Goal: Check status: Check status

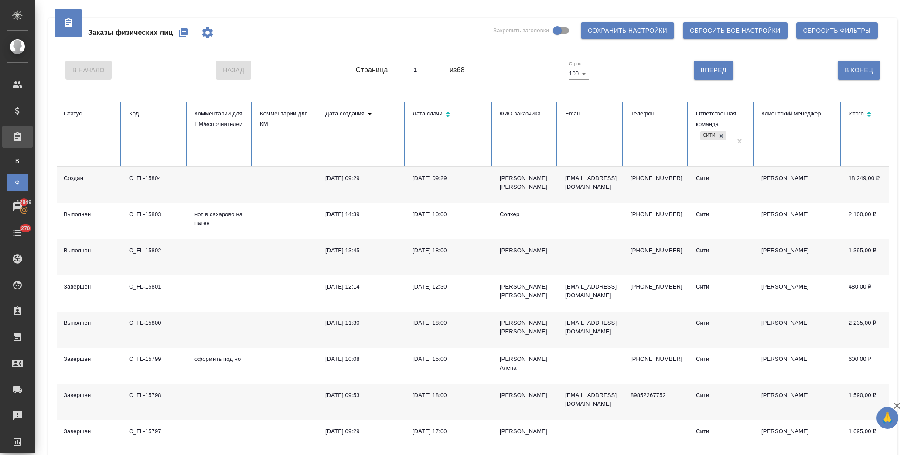
click at [158, 147] on input "text" at bounding box center [154, 147] width 51 height 12
type input "15781"
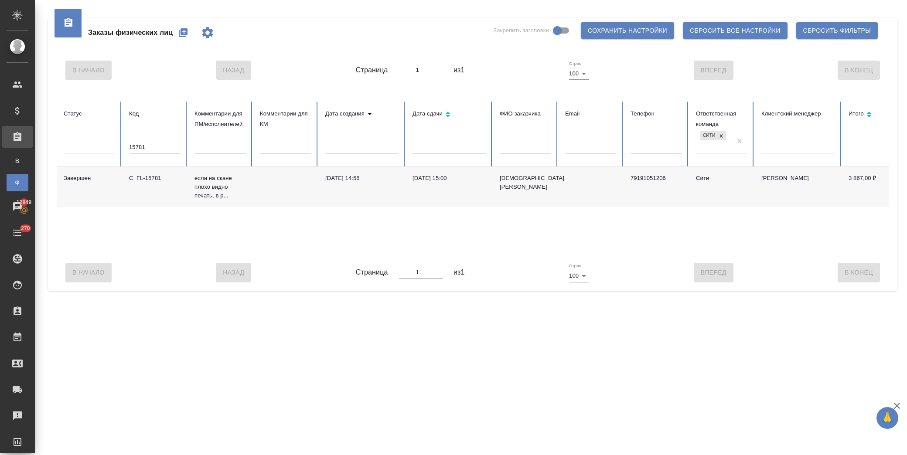
click at [468, 184] on td "06.08.2025, 15:00" at bounding box center [449, 187] width 87 height 40
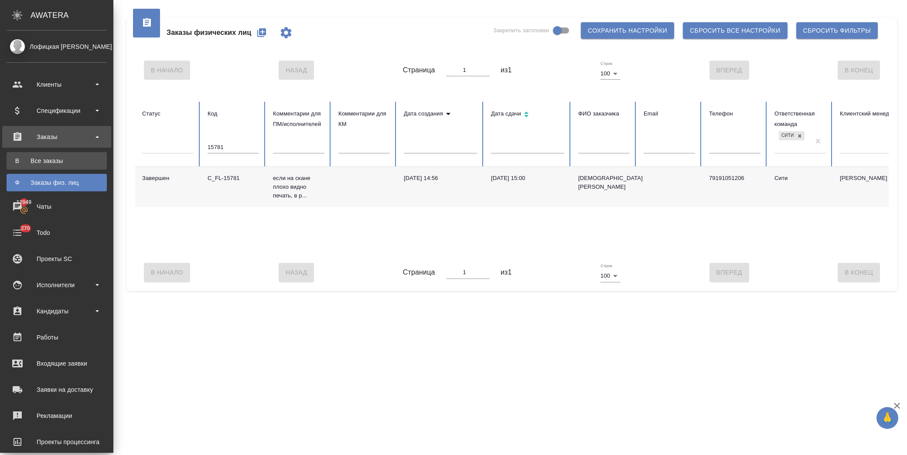
click at [64, 164] on div "Все заказы" at bounding box center [57, 161] width 92 height 9
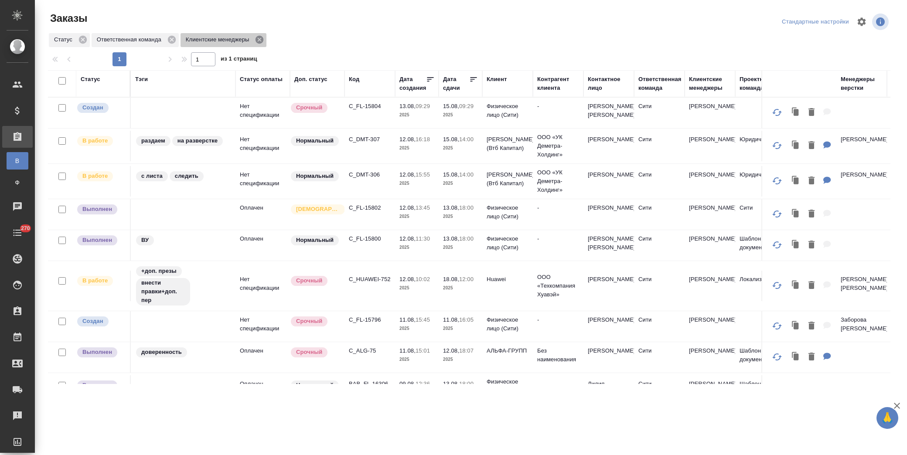
click at [256, 41] on icon at bounding box center [260, 40] width 8 height 8
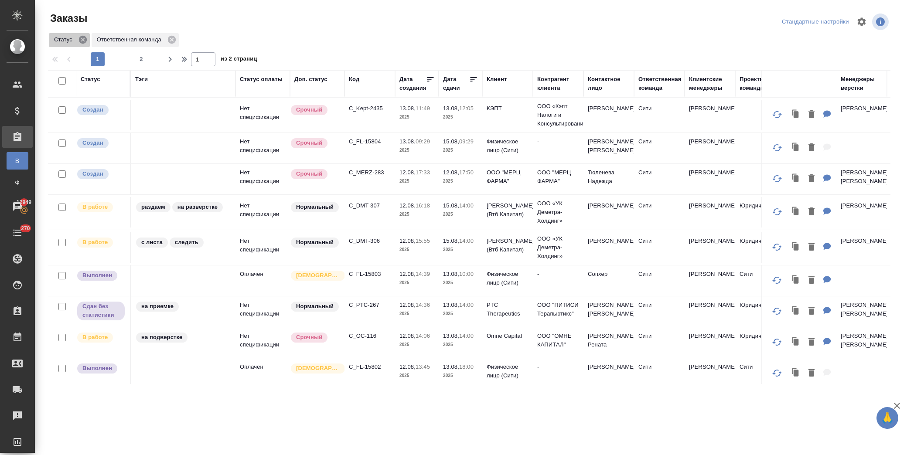
click at [79, 42] on icon at bounding box center [83, 40] width 10 height 10
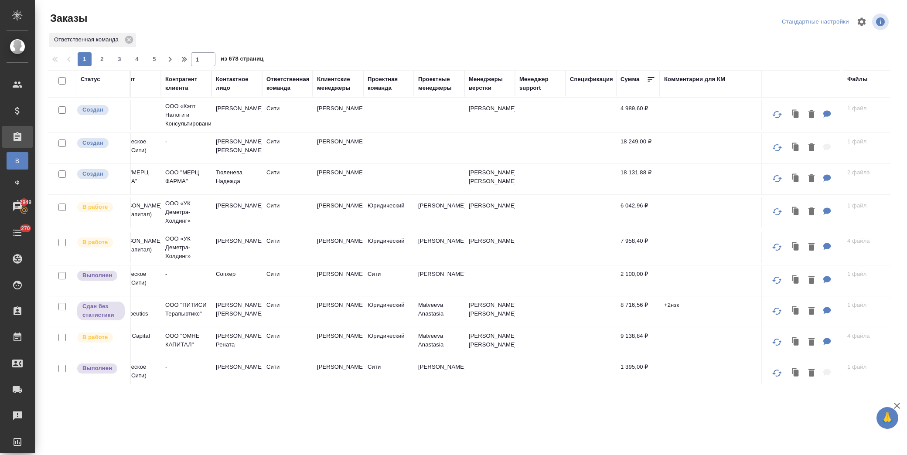
scroll to position [0, 383]
click at [579, 76] on div "Спецификация" at bounding box center [588, 79] width 43 height 9
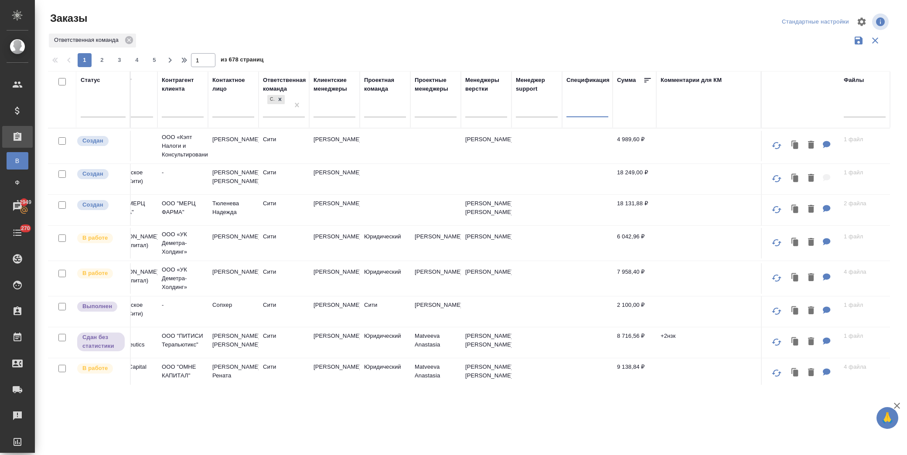
click at [581, 112] on input "text" at bounding box center [588, 111] width 42 height 11
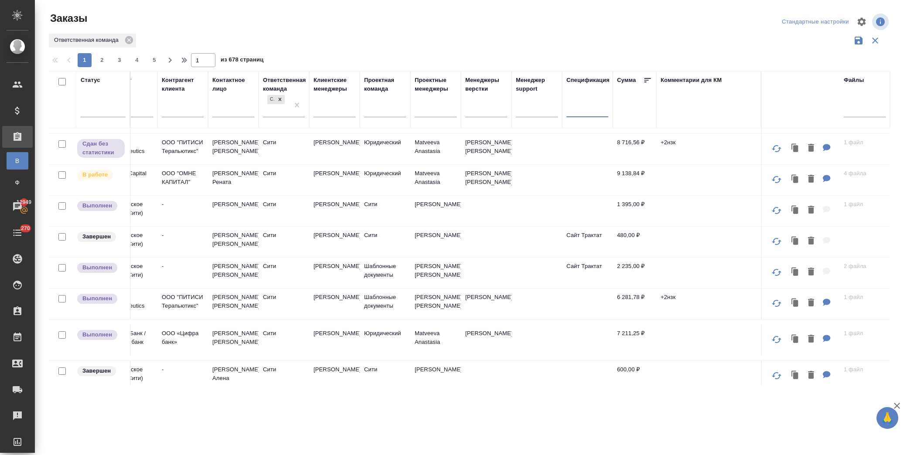
scroll to position [436, 383]
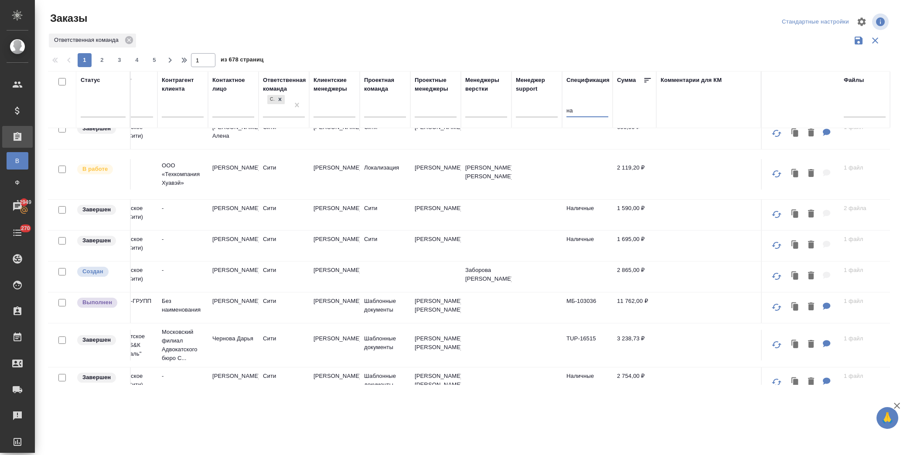
type input "н"
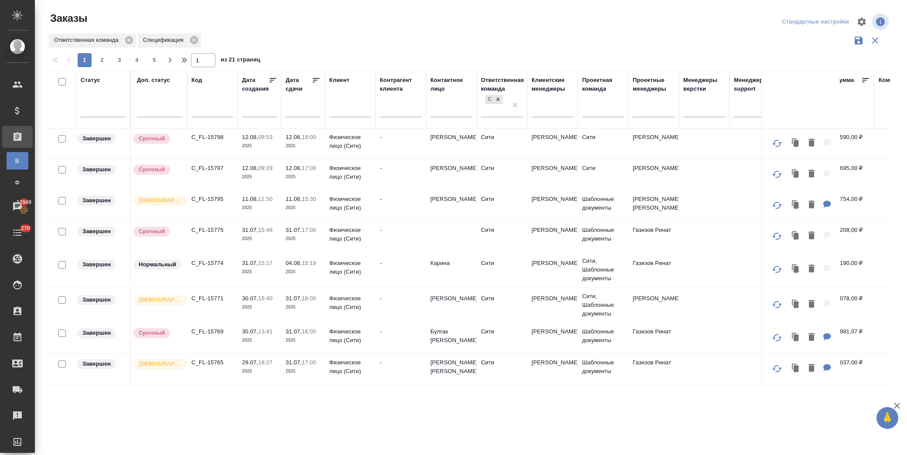
scroll to position [0, 94]
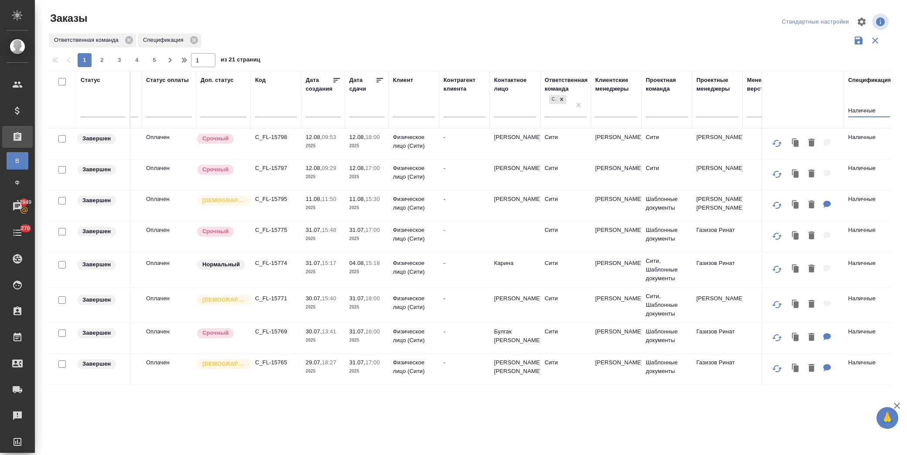
type input "Наличные"
click at [287, 235] on p "C_FL-15775" at bounding box center [276, 230] width 42 height 9
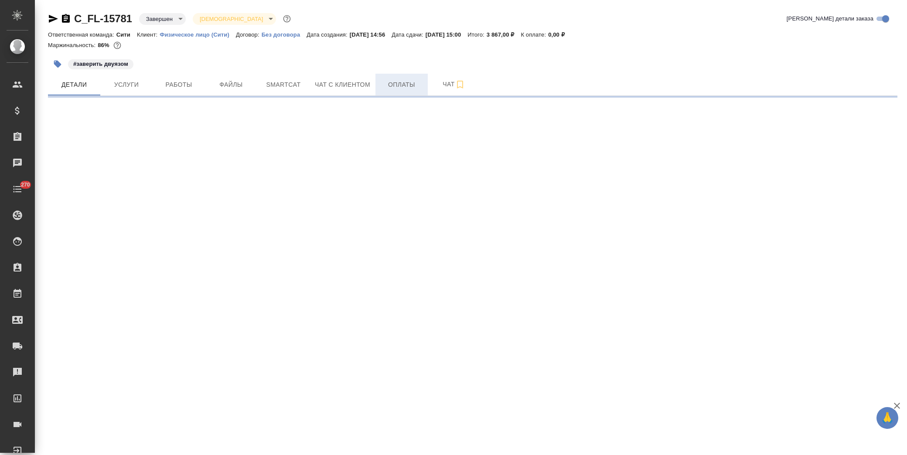
click at [391, 86] on span "Оплаты" at bounding box center [402, 84] width 42 height 11
click at [403, 86] on span "Оплаты" at bounding box center [402, 84] width 42 height 11
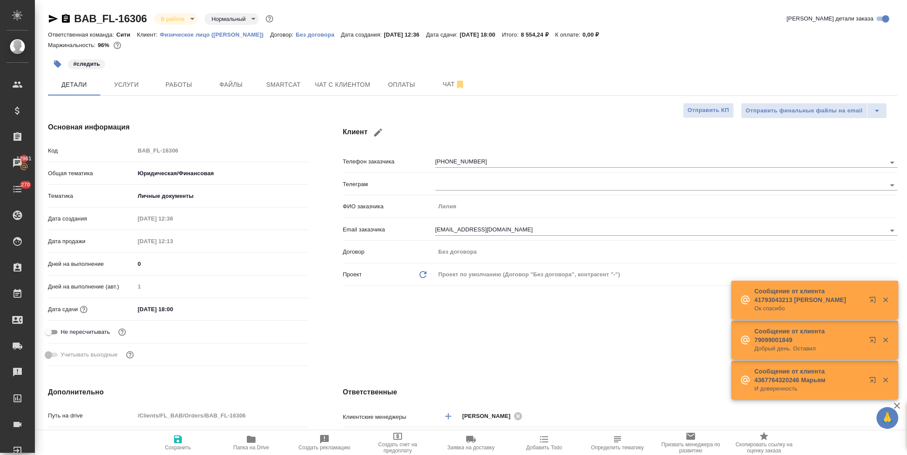
select select "RU"
click at [175, 90] on button "Работы" at bounding box center [179, 85] width 52 height 22
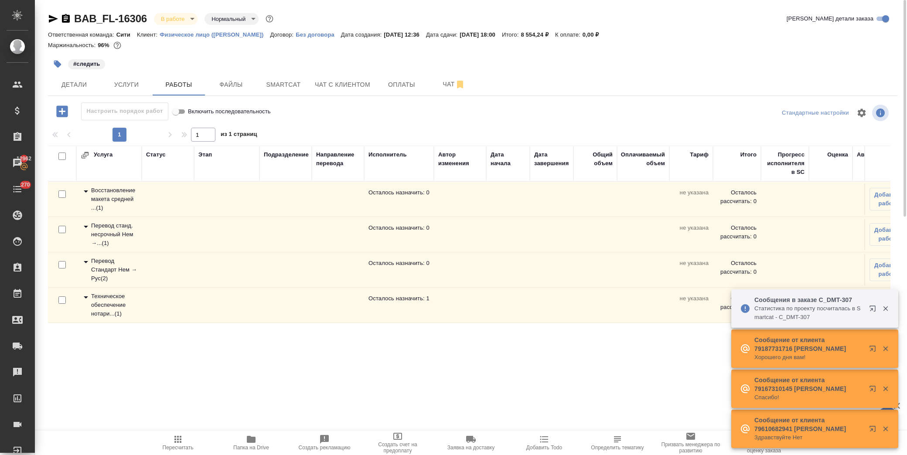
click at [83, 226] on icon at bounding box center [86, 227] width 10 height 10
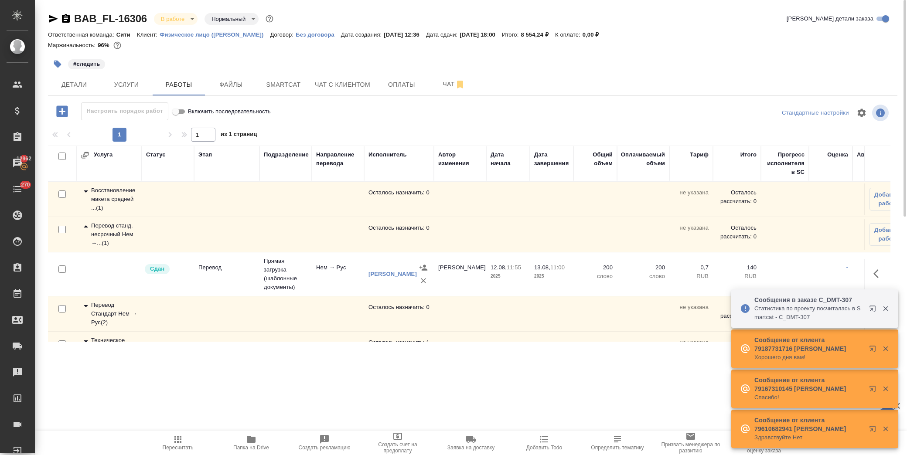
click at [247, 444] on icon "button" at bounding box center [251, 439] width 10 height 10
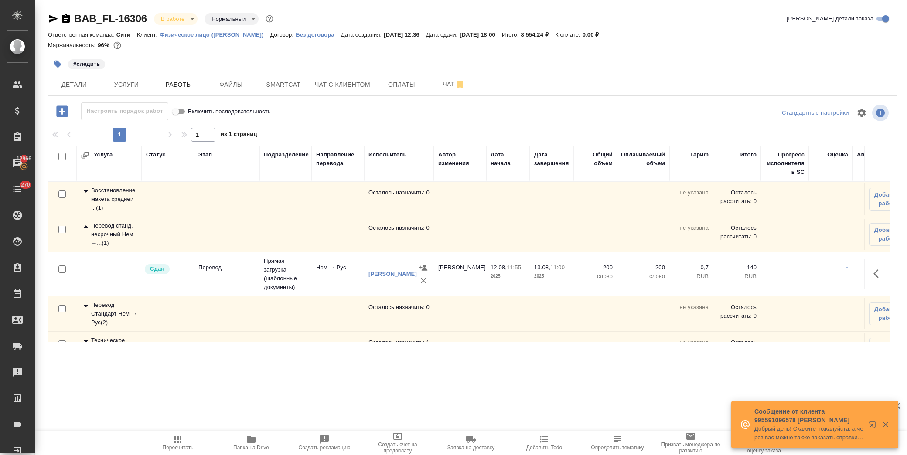
click at [85, 227] on icon at bounding box center [86, 226] width 4 height 2
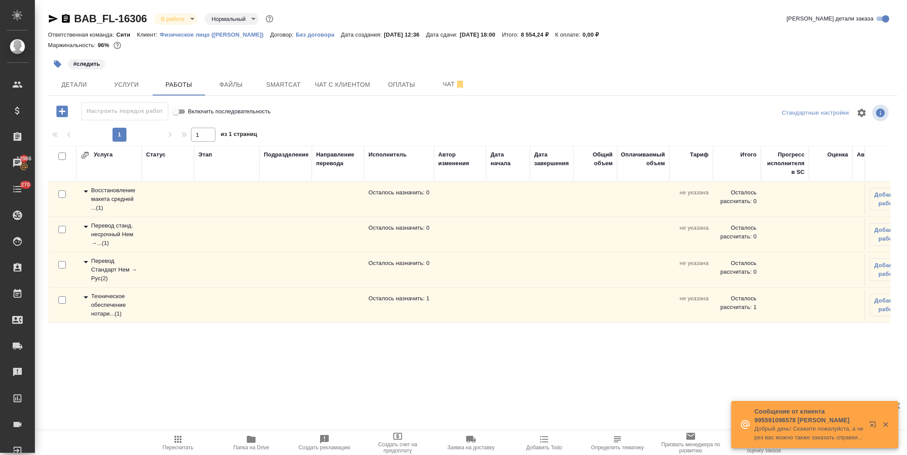
click at [83, 298] on icon at bounding box center [86, 297] width 10 height 10
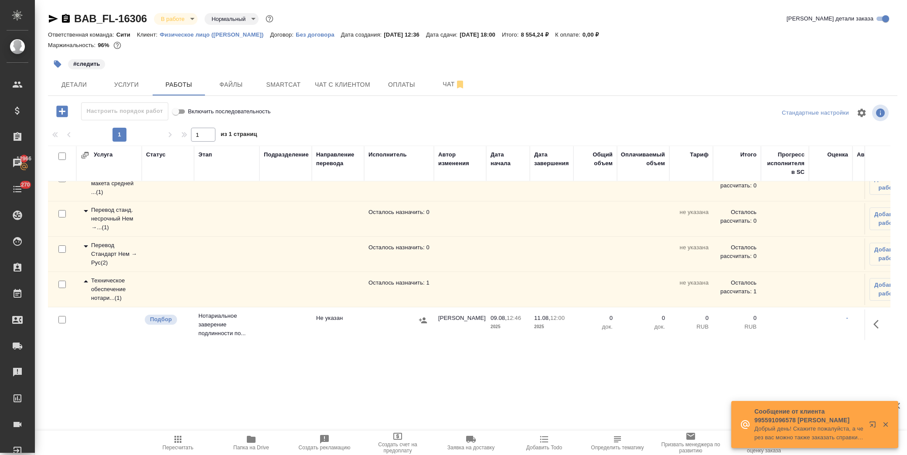
scroll to position [24, 0]
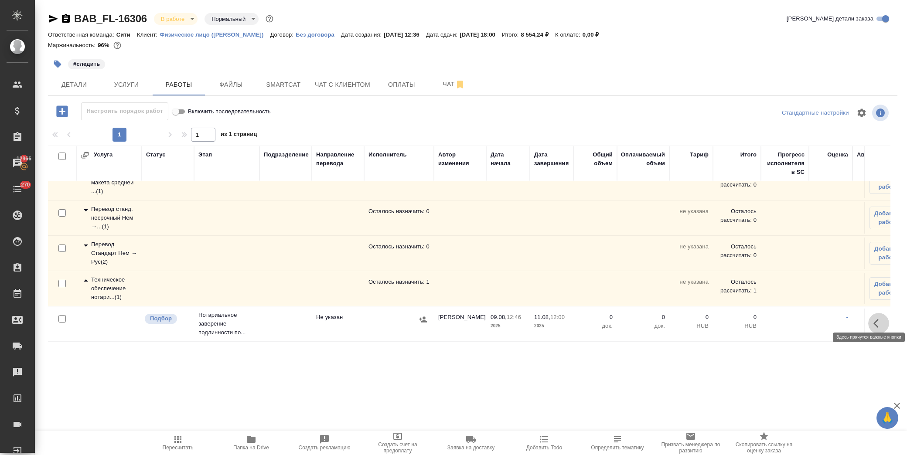
click at [874, 320] on icon "button" at bounding box center [879, 323] width 10 height 10
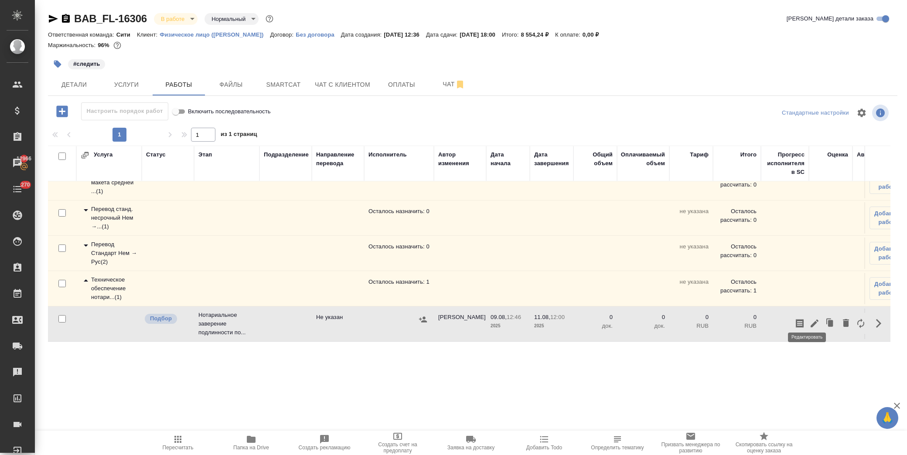
click at [811, 320] on icon "button" at bounding box center [815, 323] width 10 height 10
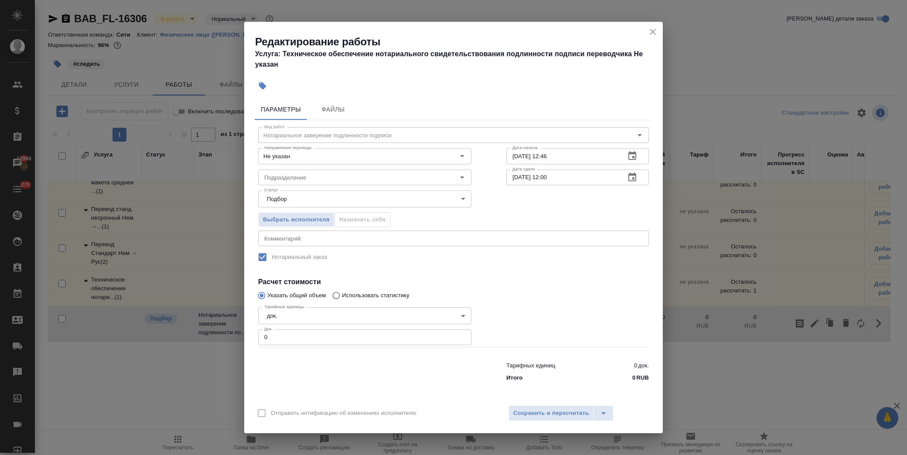
click at [332, 188] on div "Статус Подбор recruiting Статус" at bounding box center [365, 198] width 248 height 57
click at [329, 181] on input "Подразделение" at bounding box center [350, 177] width 179 height 10
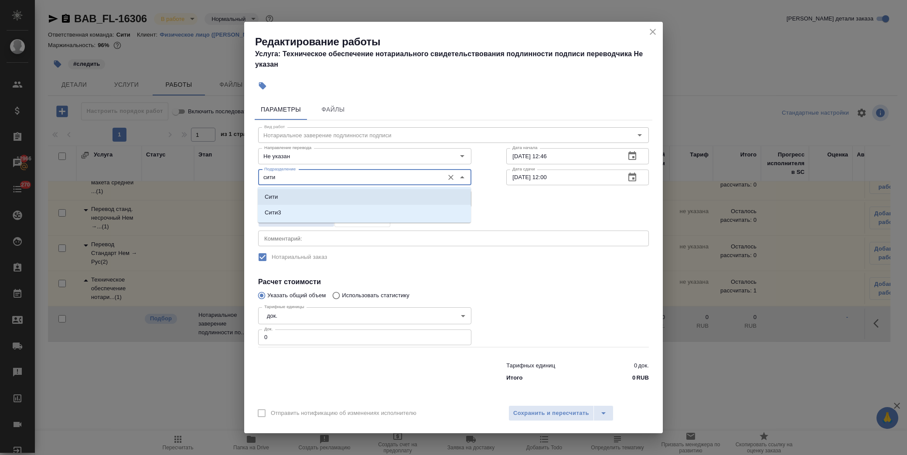
click at [302, 198] on li "Сити" at bounding box center [364, 197] width 213 height 16
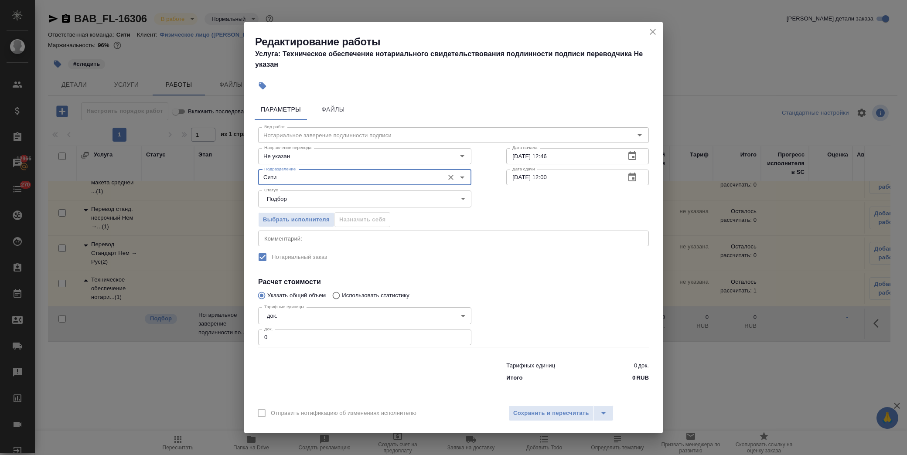
type input "Сити"
drag, startPoint x: 264, startPoint y: 338, endPoint x: 201, endPoint y: 347, distance: 63.8
click at [201, 347] on div "Редактирование работы Услуга: Техническое обеспечение нотариального свидетельст…" at bounding box center [453, 227] width 907 height 455
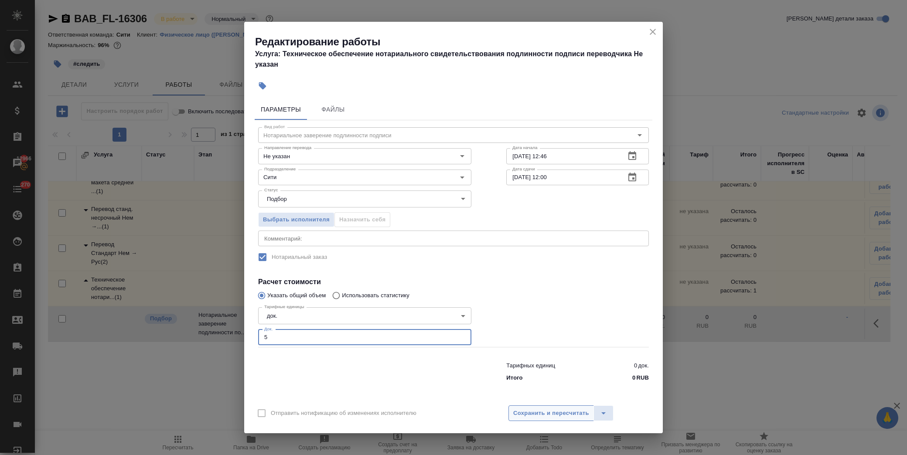
type input "5"
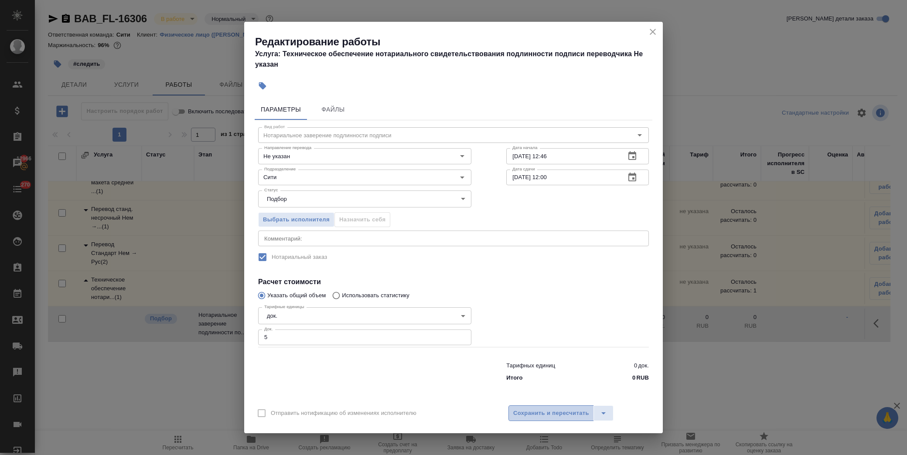
click at [561, 413] on span "Сохранить и пересчитать" at bounding box center [551, 414] width 76 height 10
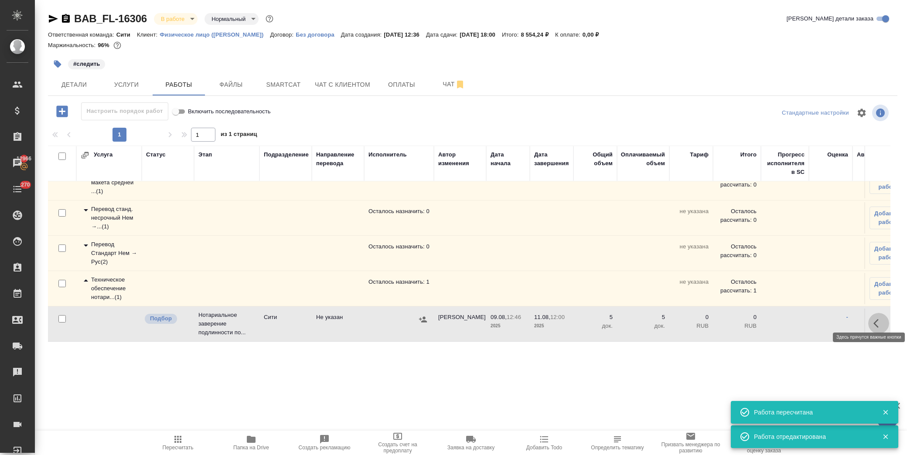
click at [874, 318] on icon "button" at bounding box center [879, 323] width 10 height 10
click at [812, 318] on icon "button" at bounding box center [815, 323] width 10 height 10
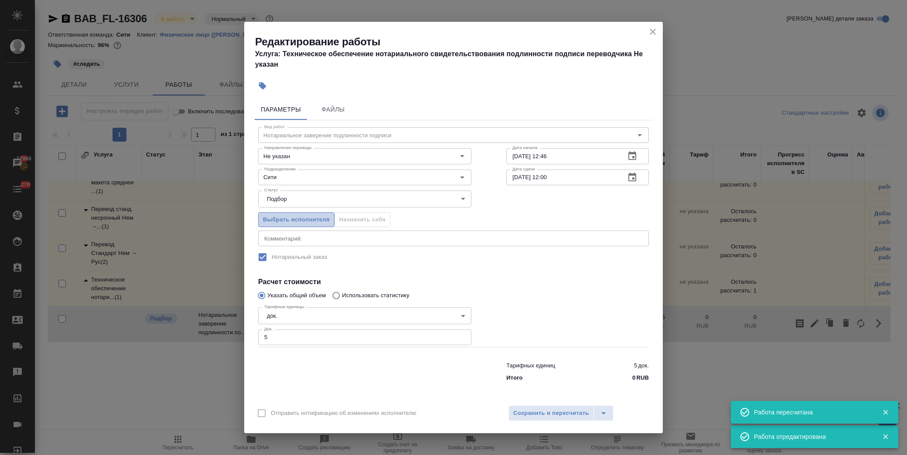
click at [307, 219] on span "Выбрать исполнителя" at bounding box center [296, 220] width 67 height 10
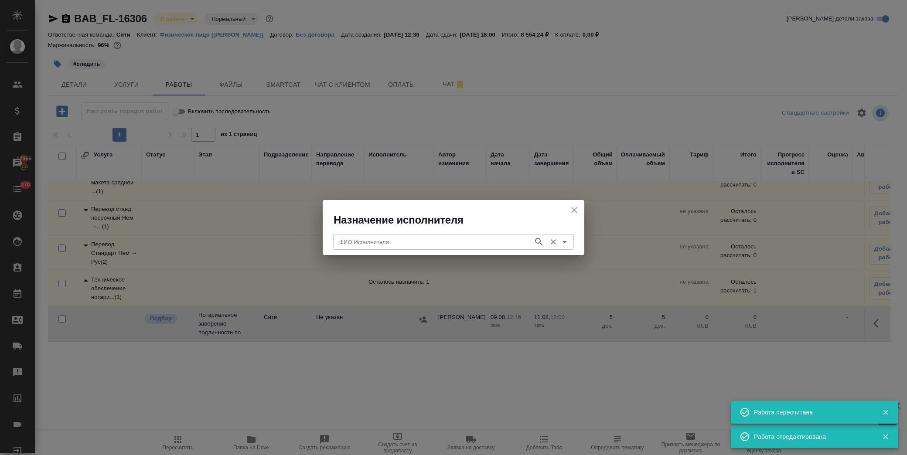
click at [433, 243] on input "ФИО Исполнителя" at bounding box center [432, 242] width 193 height 10
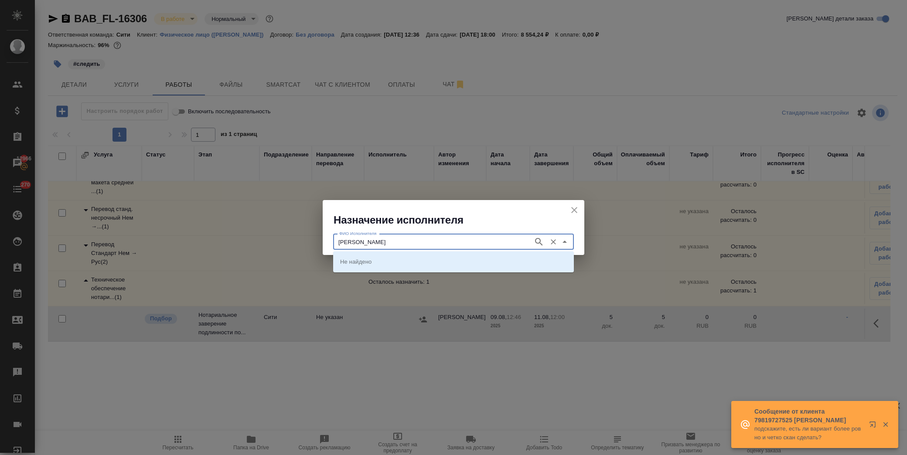
type input "крылова"
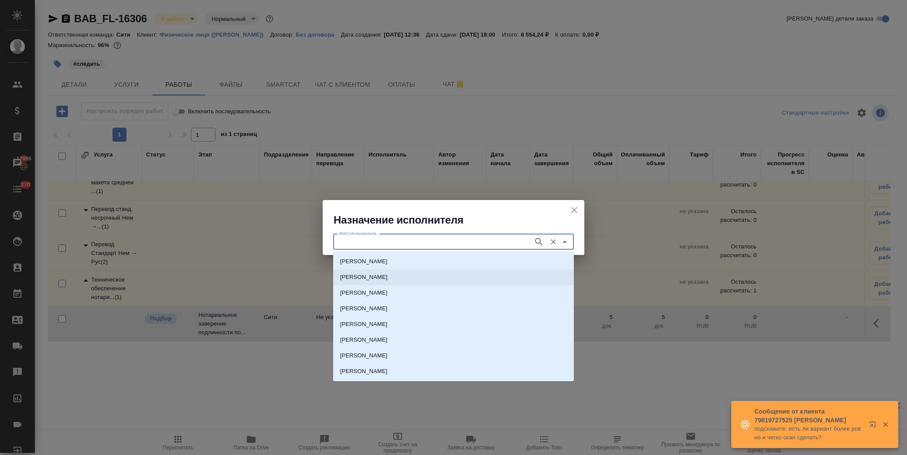
click at [375, 273] on p "НОТАРИУС Крылова Юлия Владимировна" at bounding box center [364, 277] width 48 height 9
type input "НОТАРИУС Крылова Юлия Владимировна"
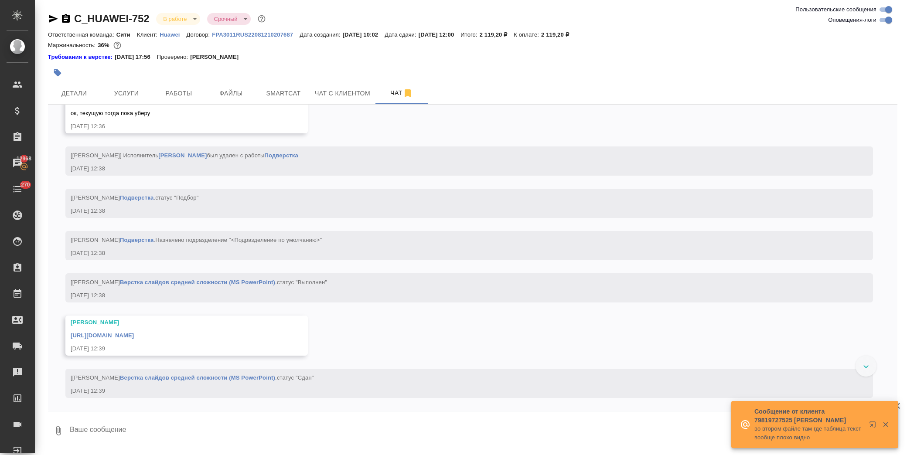
scroll to position [4062, 0]
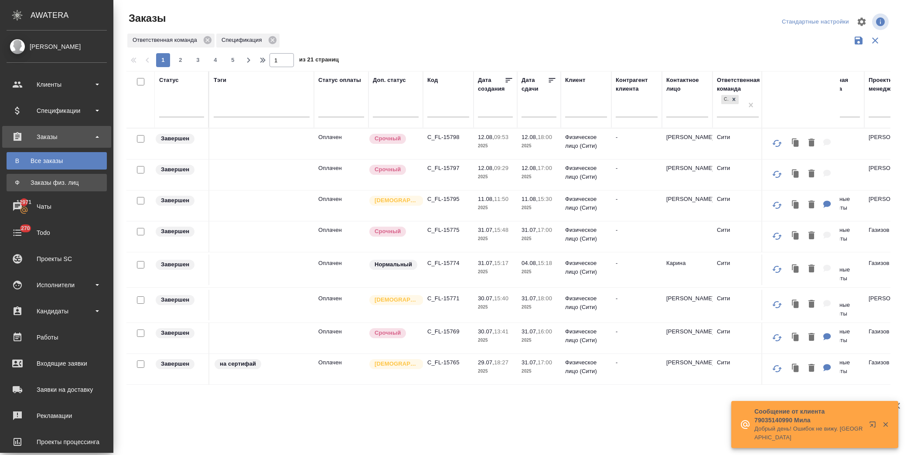
scroll to position [0, 71]
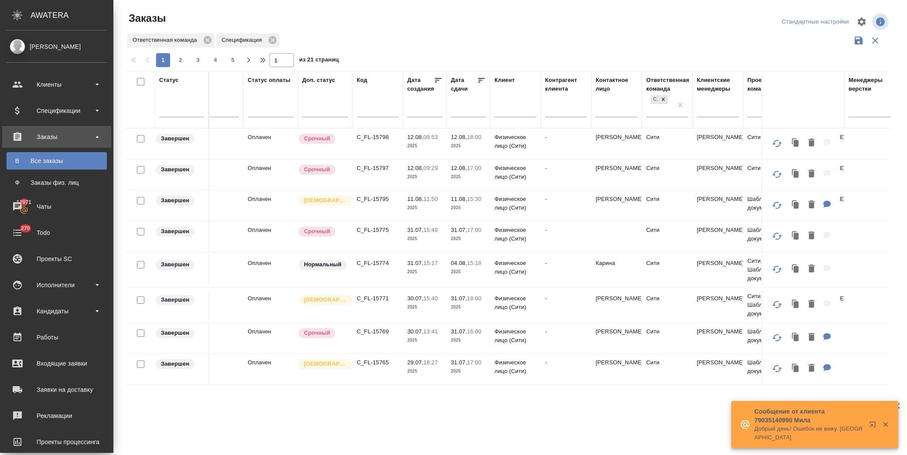
click at [51, 161] on div "Все заказы" at bounding box center [57, 161] width 92 height 9
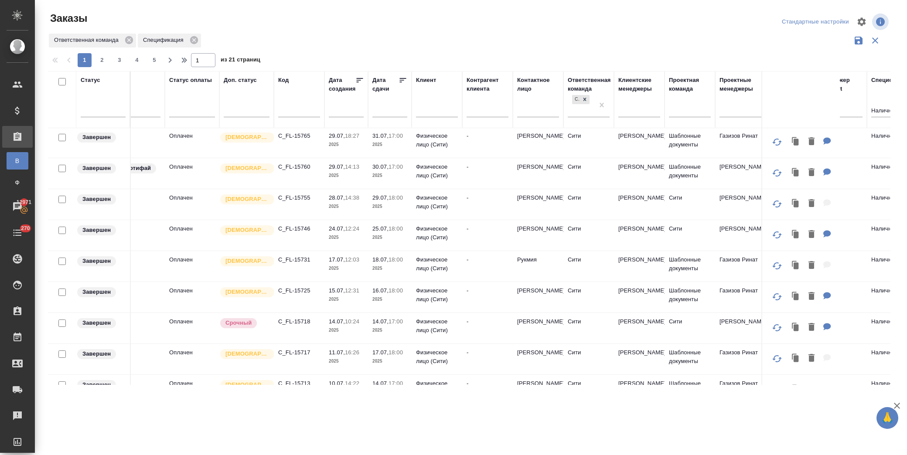
scroll to position [242, 71]
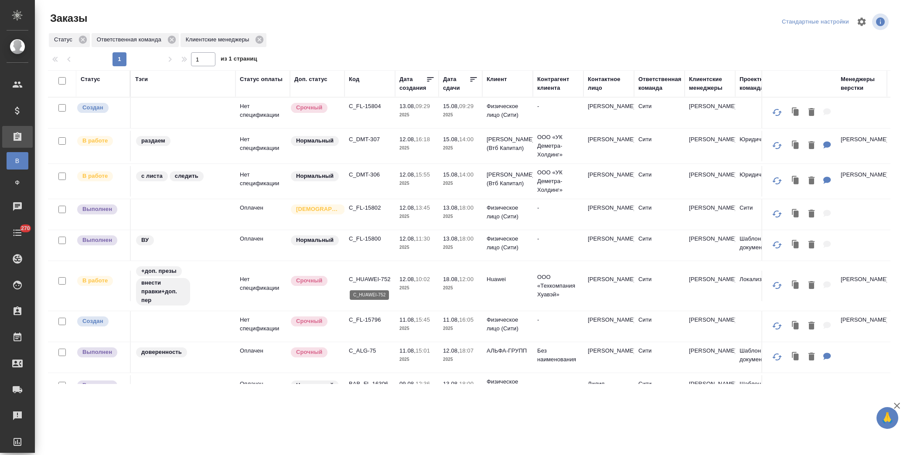
click at [355, 279] on p "C_HUAWEI-752" at bounding box center [370, 279] width 42 height 9
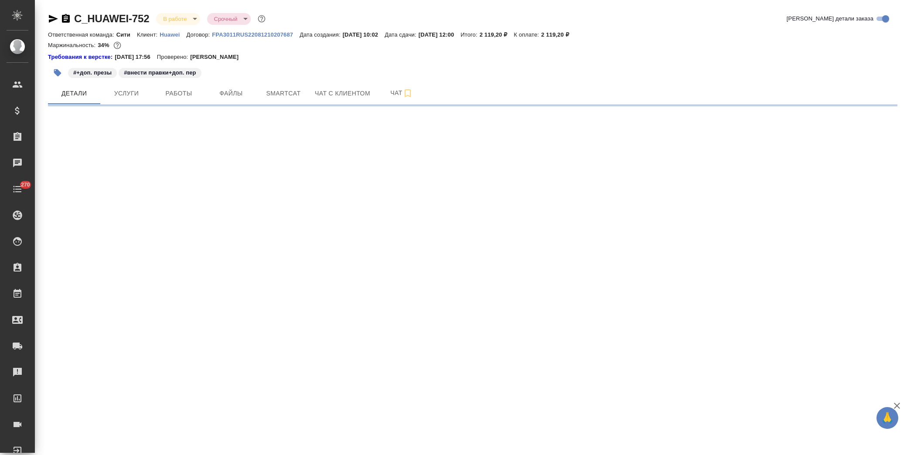
select select "RU"
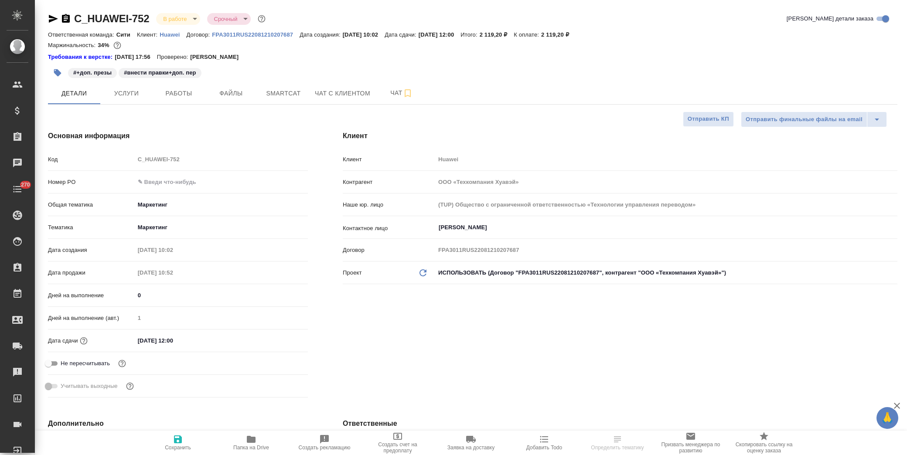
type textarea "x"
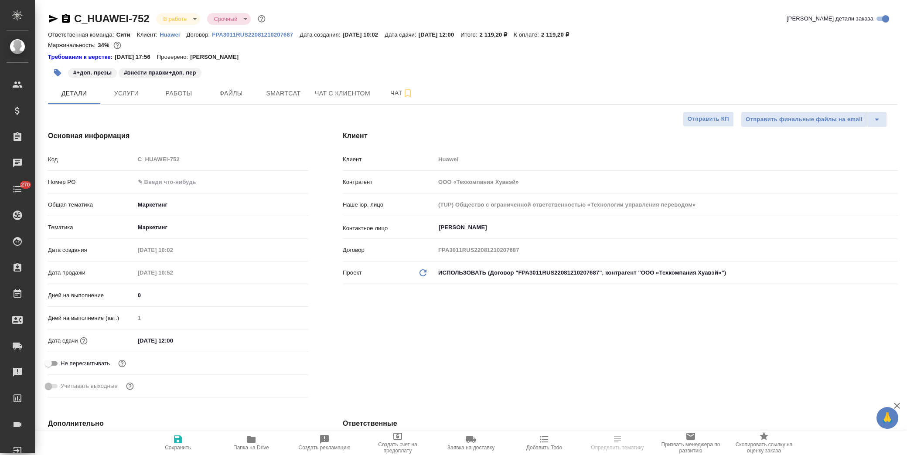
type textarea "x"
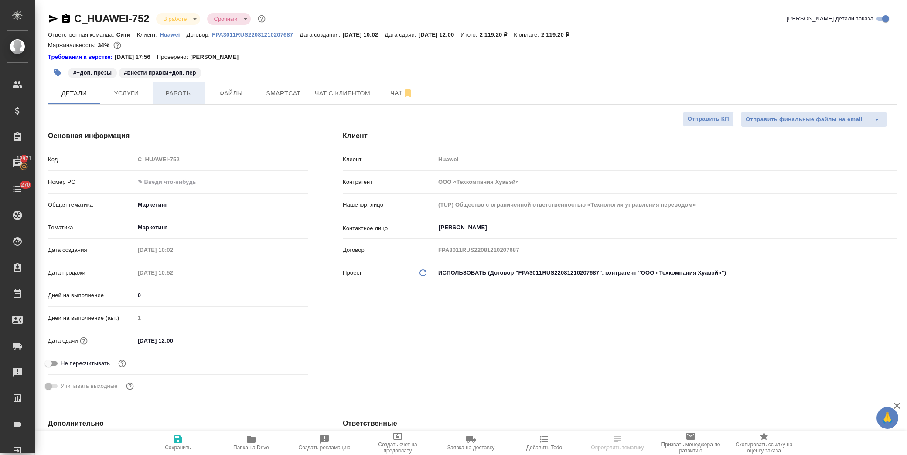
type textarea "x"
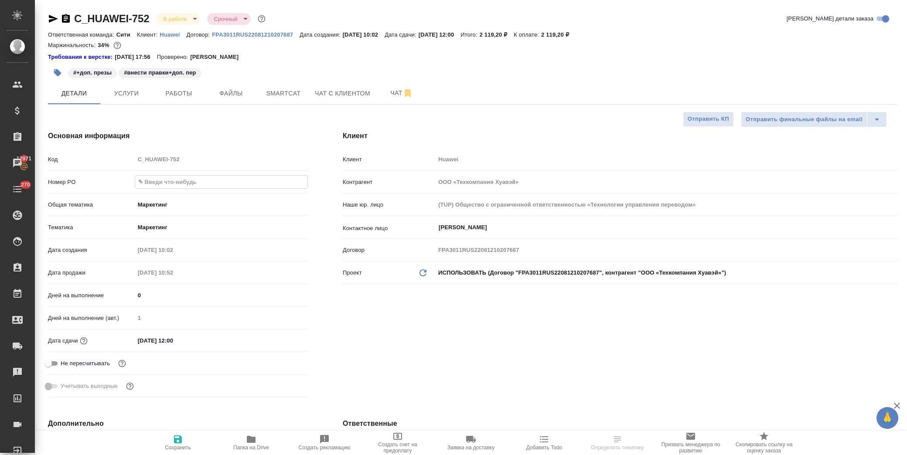
click at [185, 178] on input "text" at bounding box center [221, 182] width 172 height 13
paste input "3011H00007453"
type input "3011H00007453"
type textarea "x"
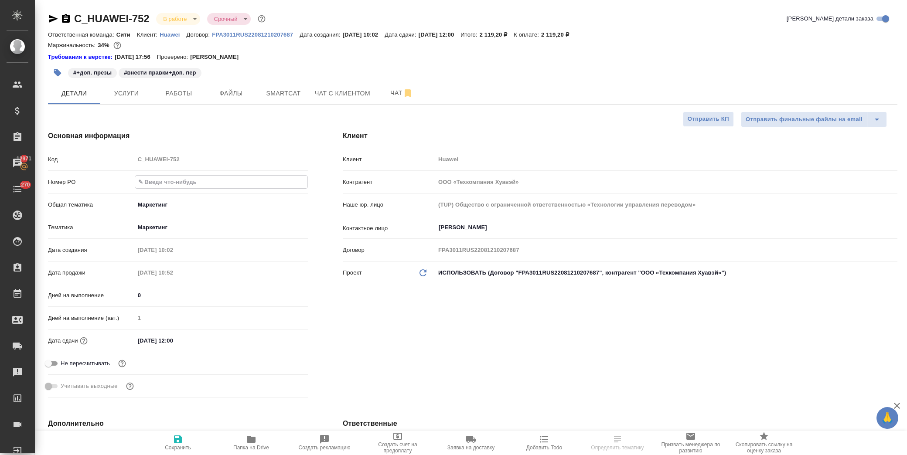
type textarea "x"
click at [181, 434] on div ".cls-1 fill:#fff; AWATERA [PERSON_NAME] Спецификации Заказы 12971 Чаты 270 Todo…" at bounding box center [453, 227] width 907 height 455
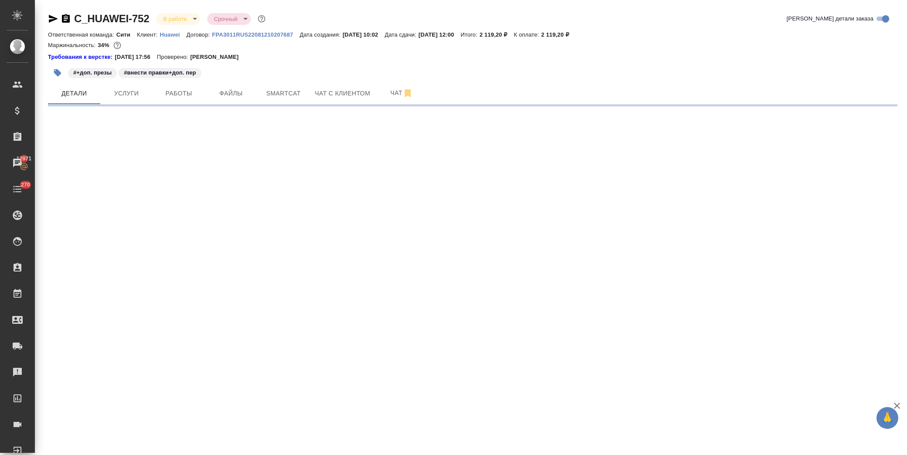
select select "RU"
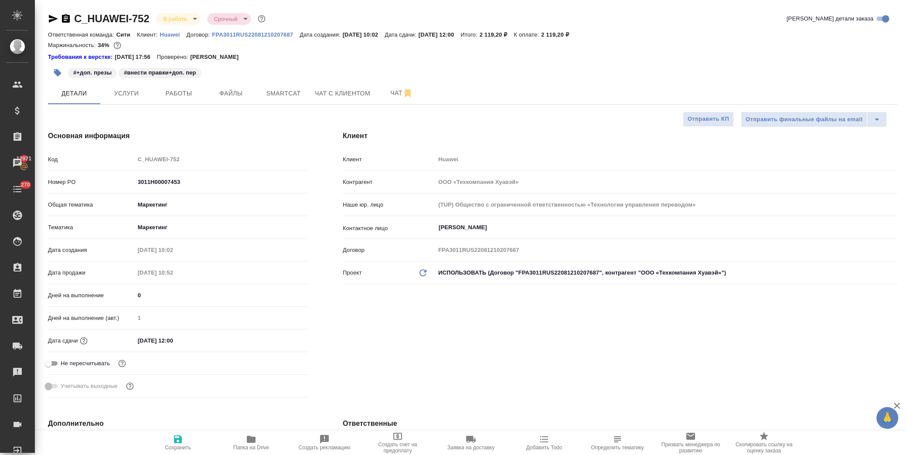
type textarea "x"
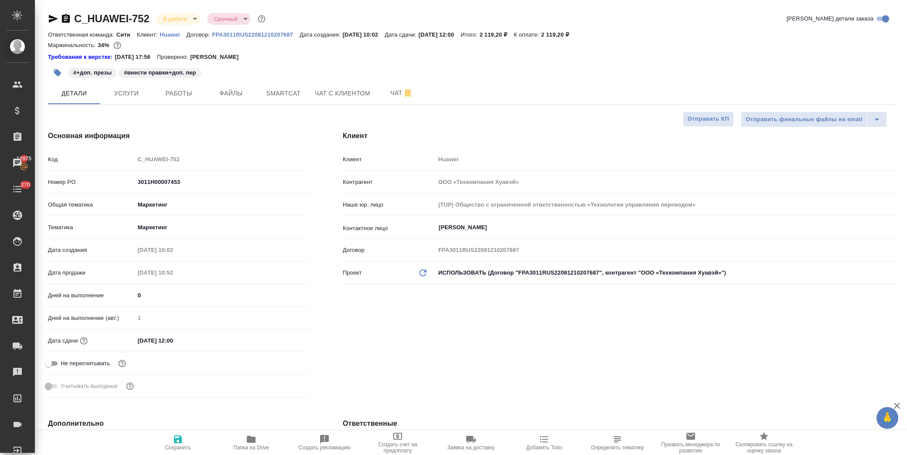
type textarea "x"
